Goal: Register for event/course

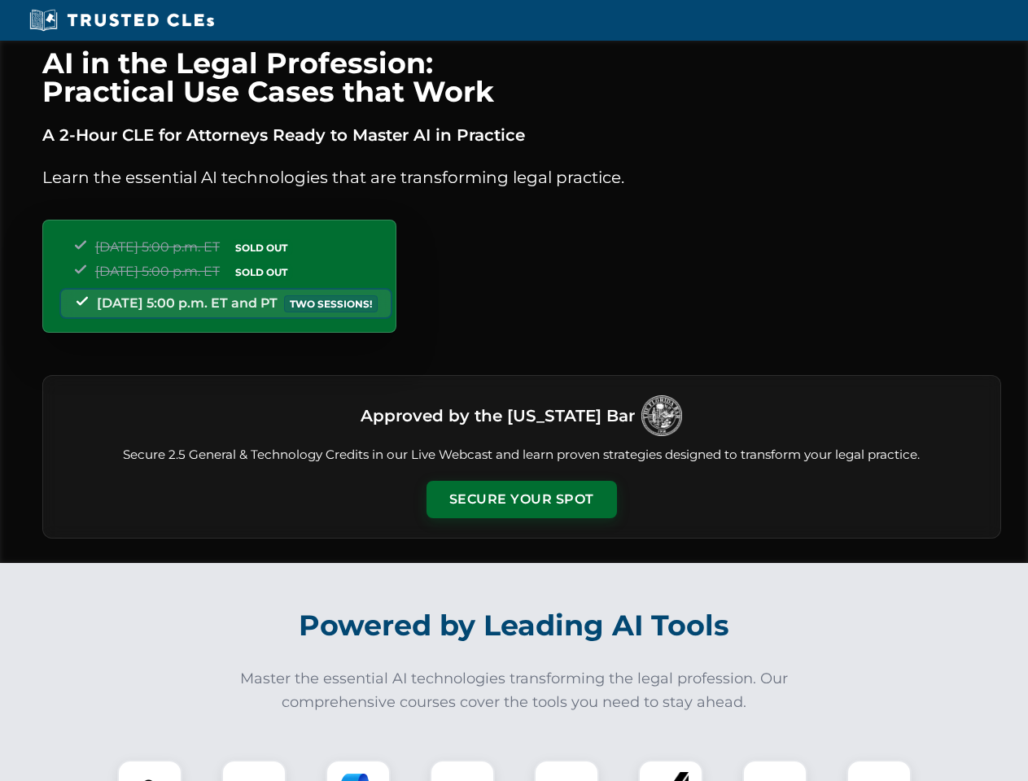
click at [521, 500] on button "Secure Your Spot" at bounding box center [521, 499] width 190 height 37
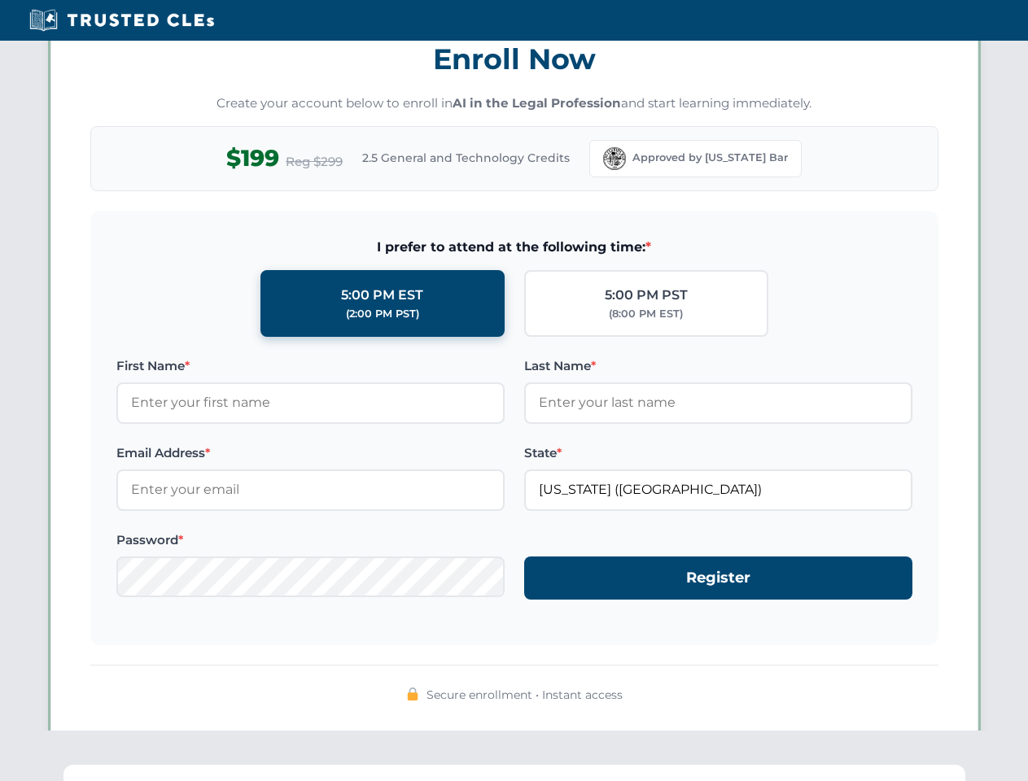
click at [358, 771] on div "AI in the Legal Profession: Practical Use Cases that Work A 2-Hour CLE for Atto…" at bounding box center [514, 533] width 1028 height 3807
